Goal: Find specific page/section: Find specific page/section

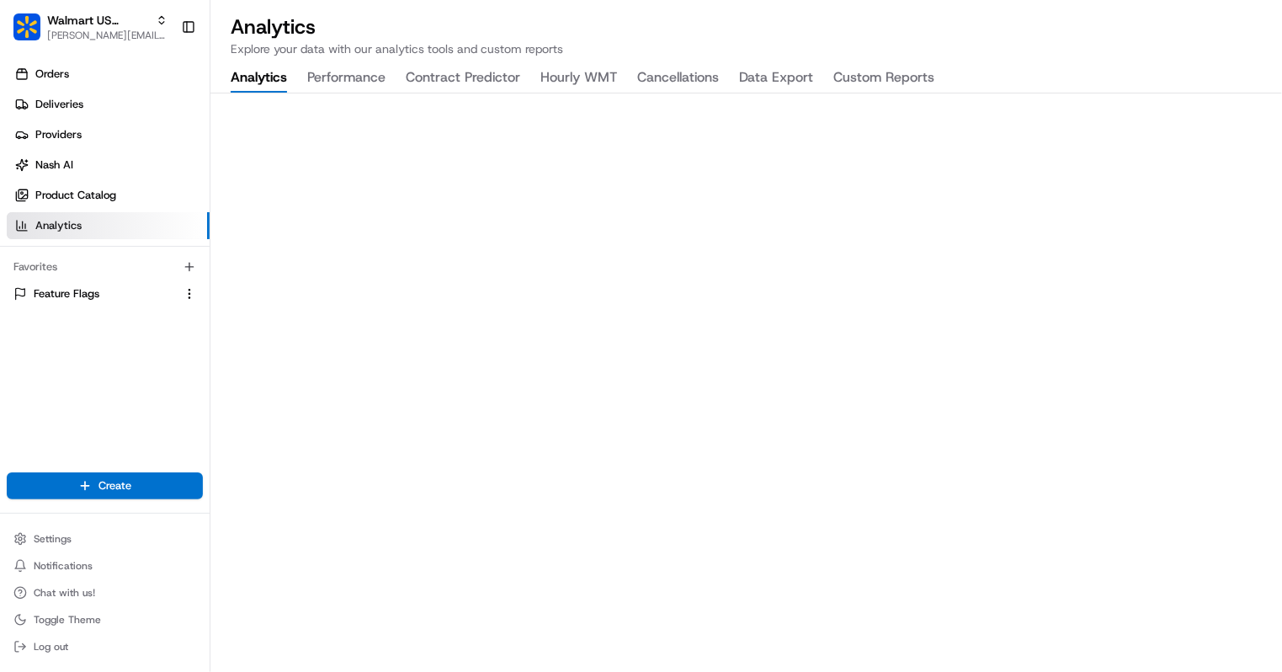
click at [474, 75] on button "Contract Predictor" at bounding box center [463, 78] width 114 height 29
